Goal: Navigation & Orientation: Find specific page/section

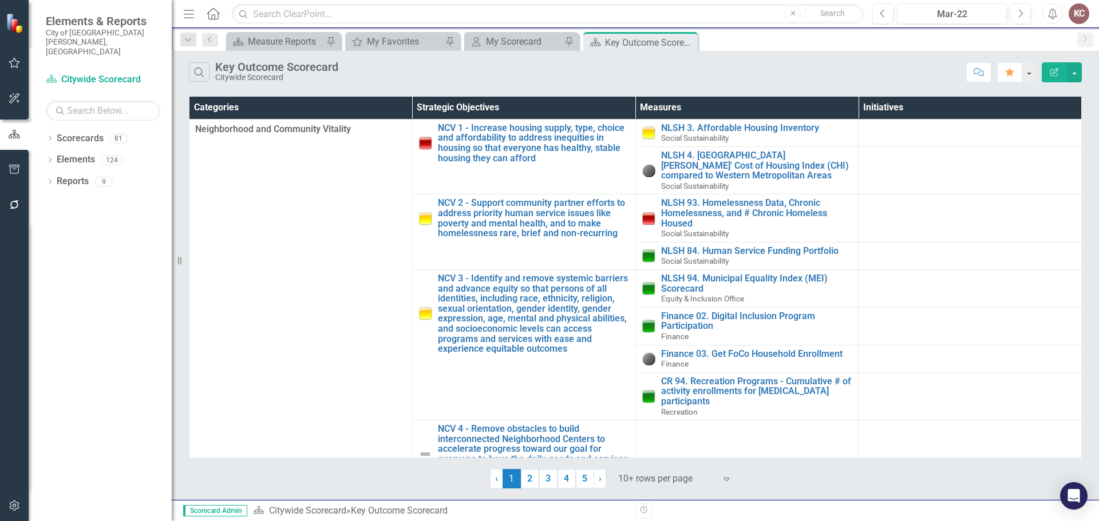
click at [13, 64] on icon "button" at bounding box center [15, 62] width 12 height 9
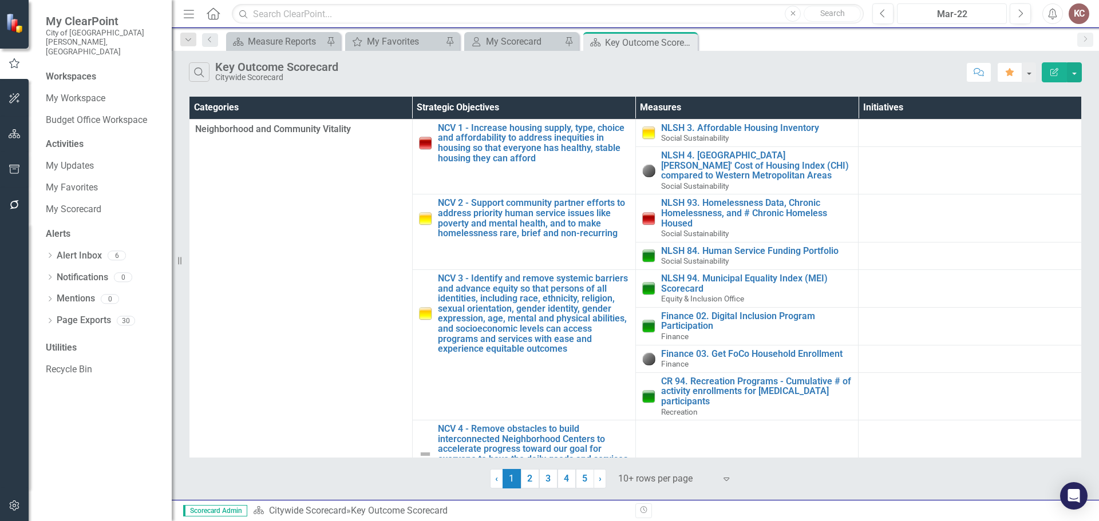
click at [979, 9] on div "Mar-22" at bounding box center [952, 14] width 102 height 14
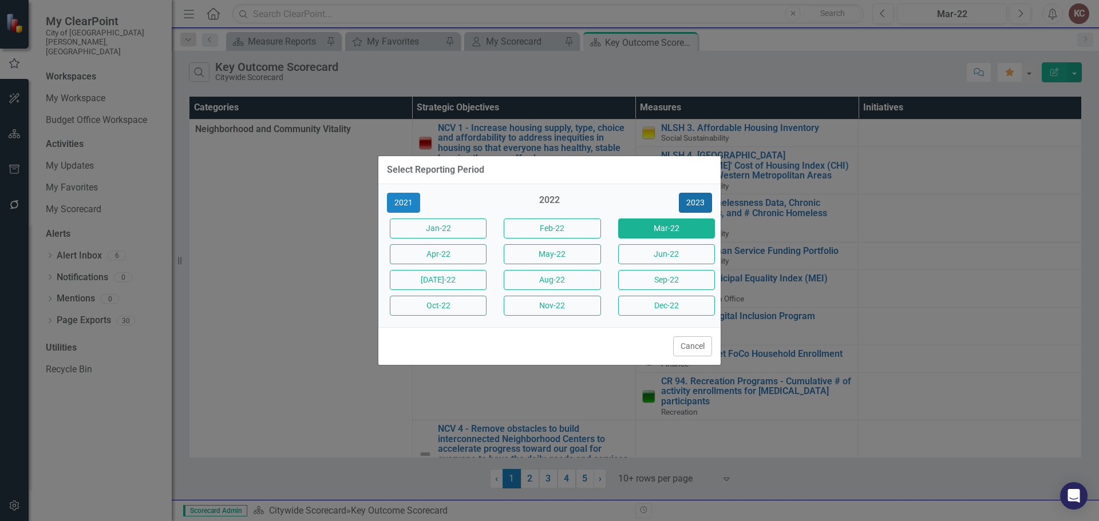
click at [695, 204] on button "2023" at bounding box center [695, 203] width 33 height 20
click at [695, 204] on button "2025" at bounding box center [695, 203] width 33 height 20
click at [670, 280] on button "Sep-25" at bounding box center [666, 280] width 97 height 20
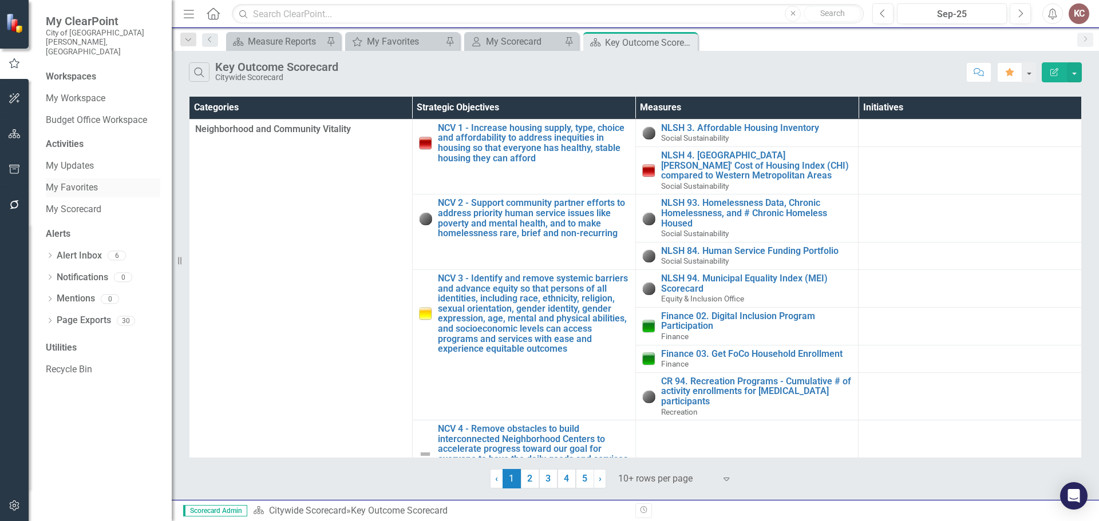
click at [52, 181] on link "My Favorites" at bounding box center [103, 187] width 114 height 13
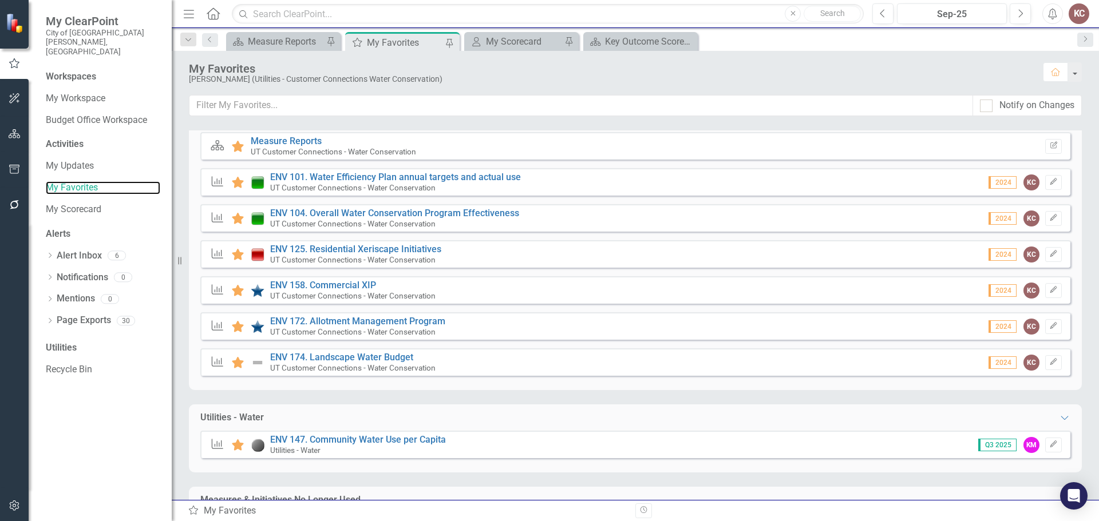
scroll to position [229, 0]
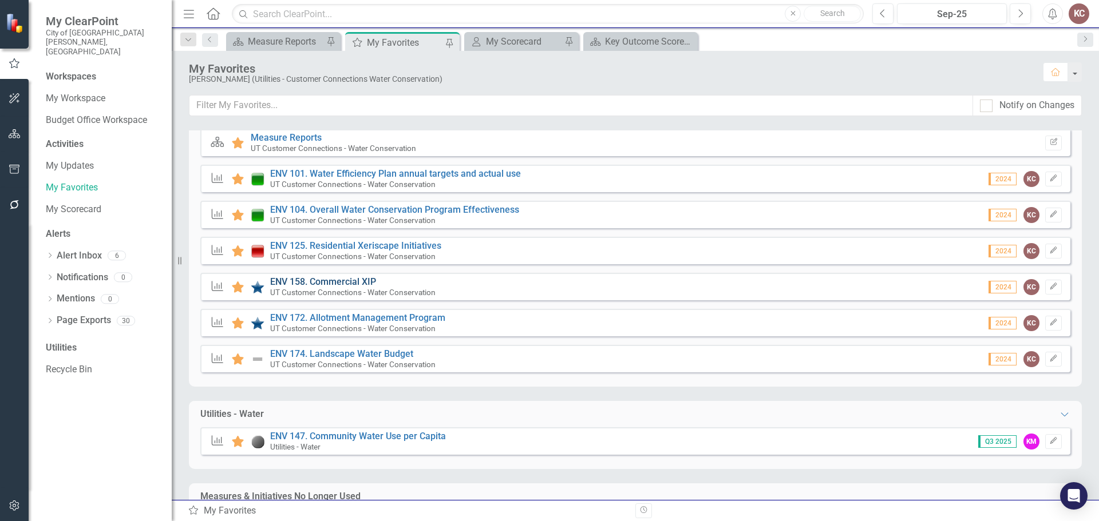
click at [349, 282] on link "ENV 158. Commercial XIP" at bounding box center [323, 281] width 106 height 11
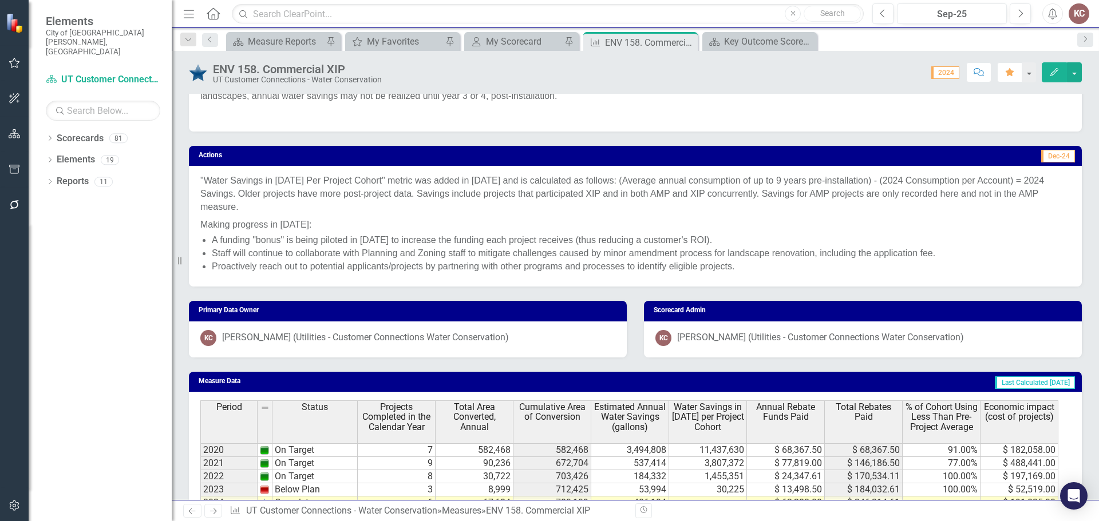
scroll to position [566, 0]
